Goal: Transaction & Acquisition: Purchase product/service

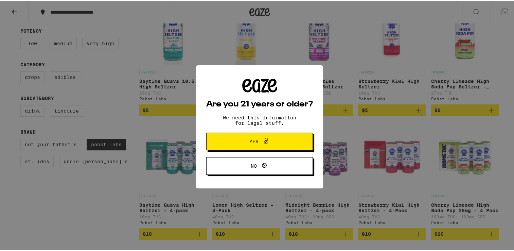
click at [280, 142] on span "Yes" at bounding box center [260, 139] width 52 height 9
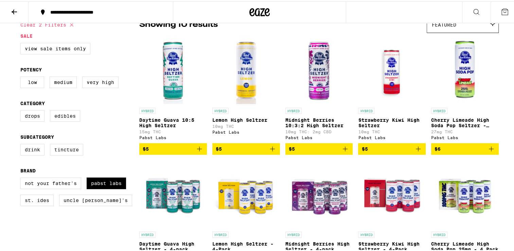
scroll to position [102, 0]
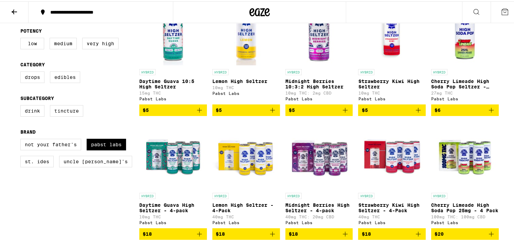
click at [451, 161] on img "Open page for Cherry Limeade High Soda Pop 25mg - 4 Pack from Pabst Labs" at bounding box center [465, 154] width 68 height 68
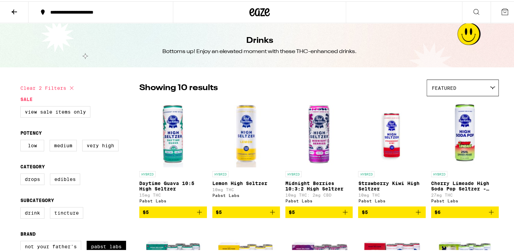
click at [456, 89] on div "Featured" at bounding box center [462, 86] width 71 height 16
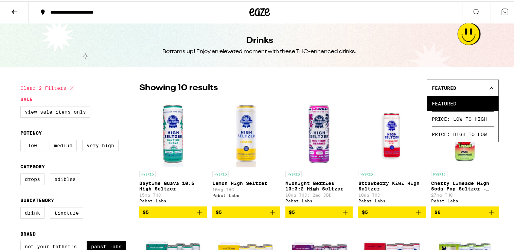
click at [456, 89] on div "Featured" at bounding box center [462, 86] width 71 height 16
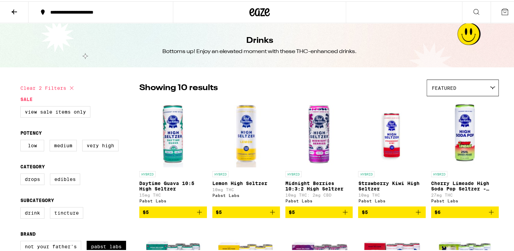
click at [451, 85] on span "Featured" at bounding box center [444, 86] width 24 height 5
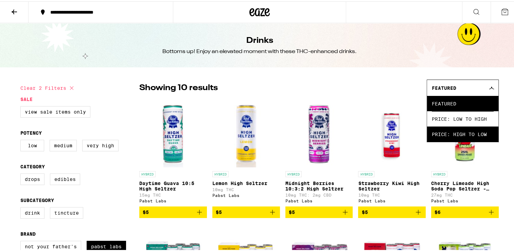
click at [440, 126] on span "Price: High to Low" at bounding box center [463, 132] width 62 height 15
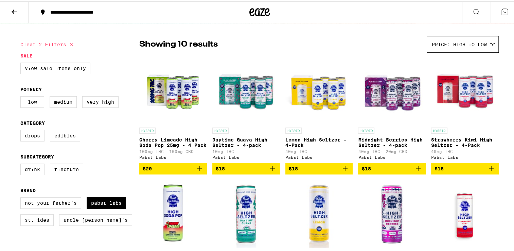
scroll to position [3, 0]
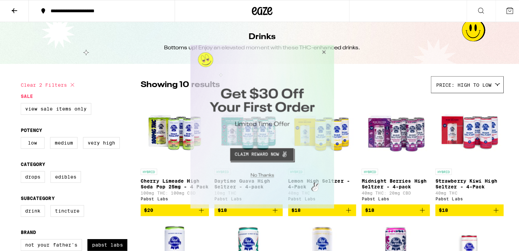
click at [323, 52] on button "Close Modal" at bounding box center [321, 53] width 18 height 16
